Goal: Book appointment/travel/reservation

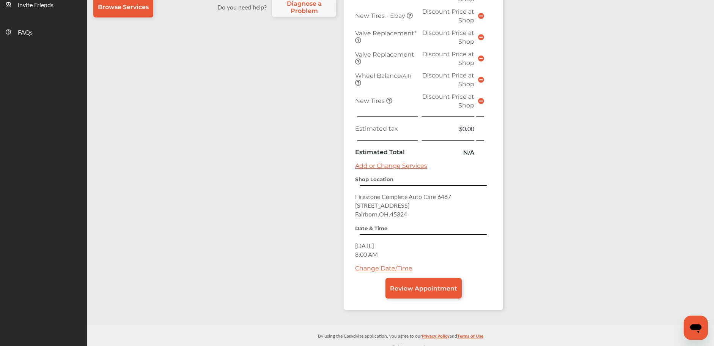
scroll to position [286, 0]
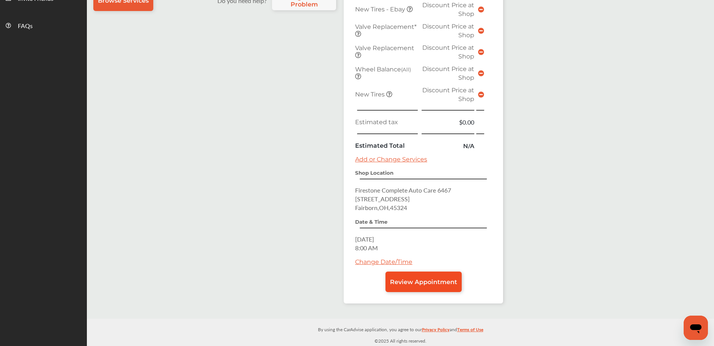
click at [407, 283] on span "Review Appointment" at bounding box center [423, 281] width 67 height 7
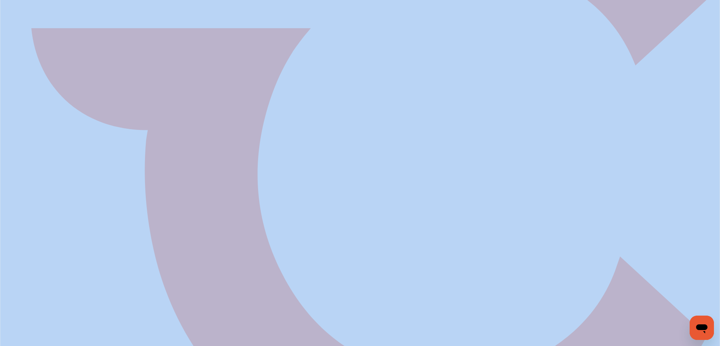
click at [407, 283] on div at bounding box center [360, 172] width 720 height 623
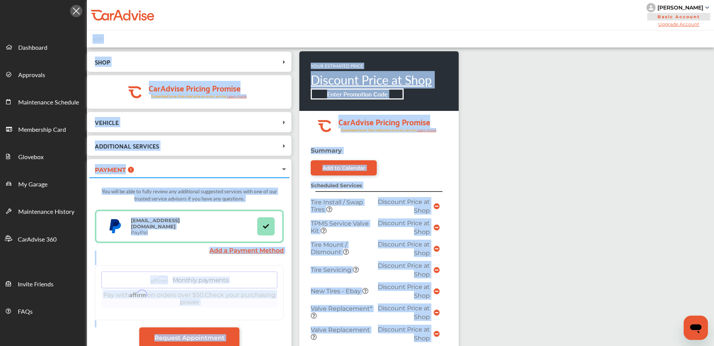
click at [516, 184] on div "SHOP Firestone [STREET_ADDRESS] [DATE] 8:00 AM .cls-1 { clip-path: url(#clip-Pr…" at bounding box center [400, 321] width 627 height 549
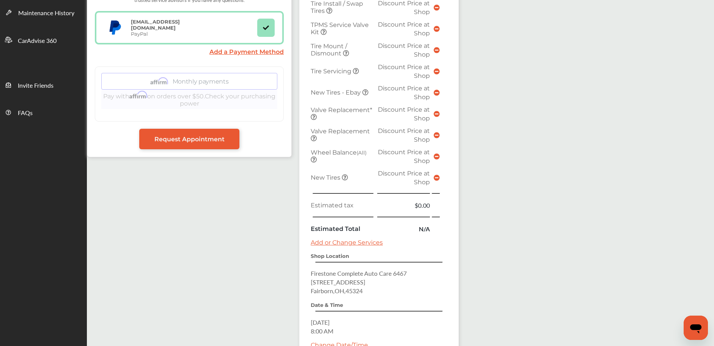
scroll to position [278, 0]
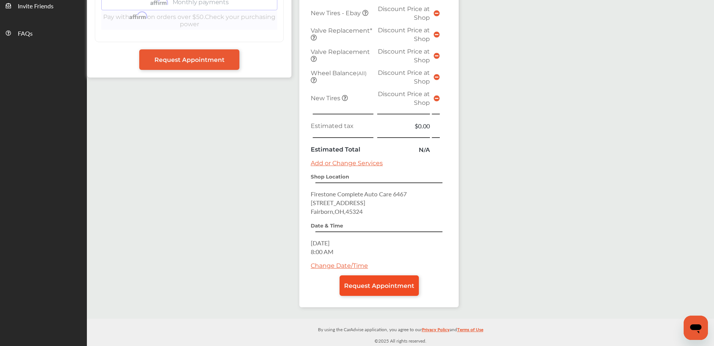
click at [392, 282] on span "Request Appointment" at bounding box center [379, 285] width 70 height 7
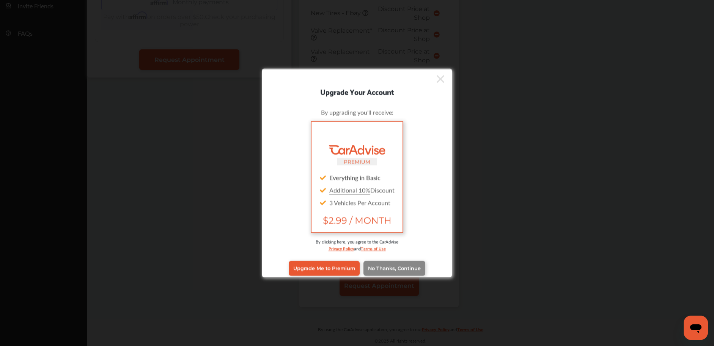
scroll to position [278, 0]
click at [389, 265] on span "No Thanks, Continue" at bounding box center [394, 268] width 53 height 6
